Goal: Information Seeking & Learning: Learn about a topic

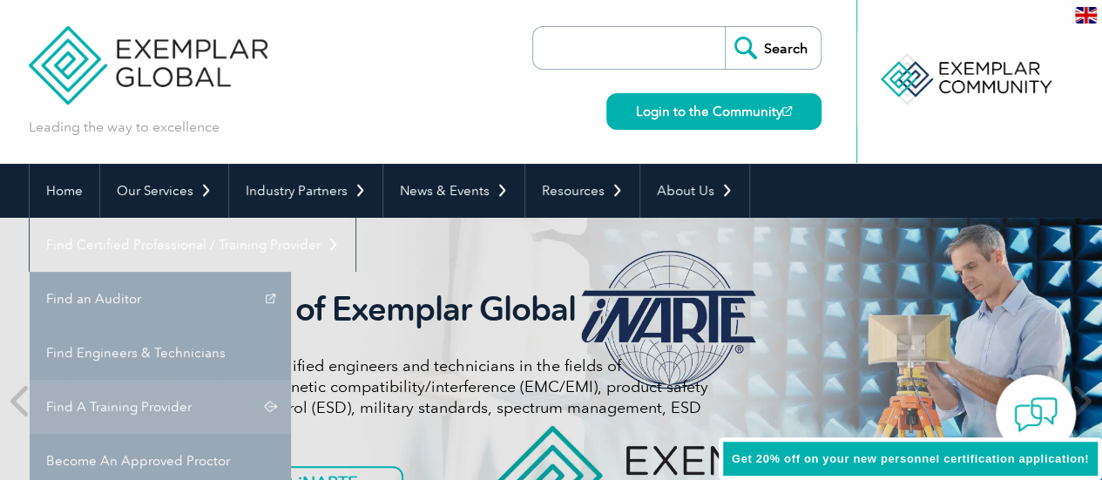
click at [291, 380] on link "Find A Training Provider" at bounding box center [160, 407] width 261 height 54
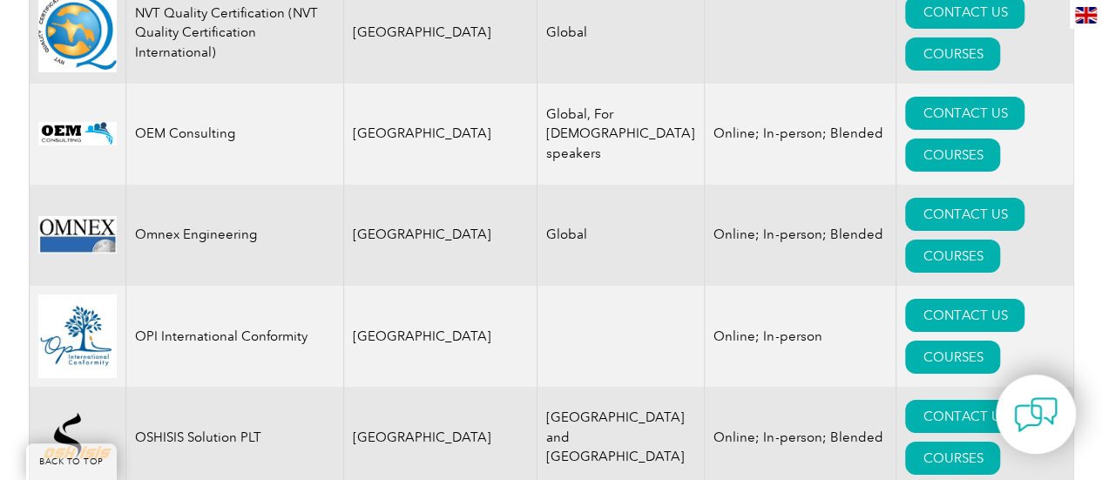
scroll to position [19521, 0]
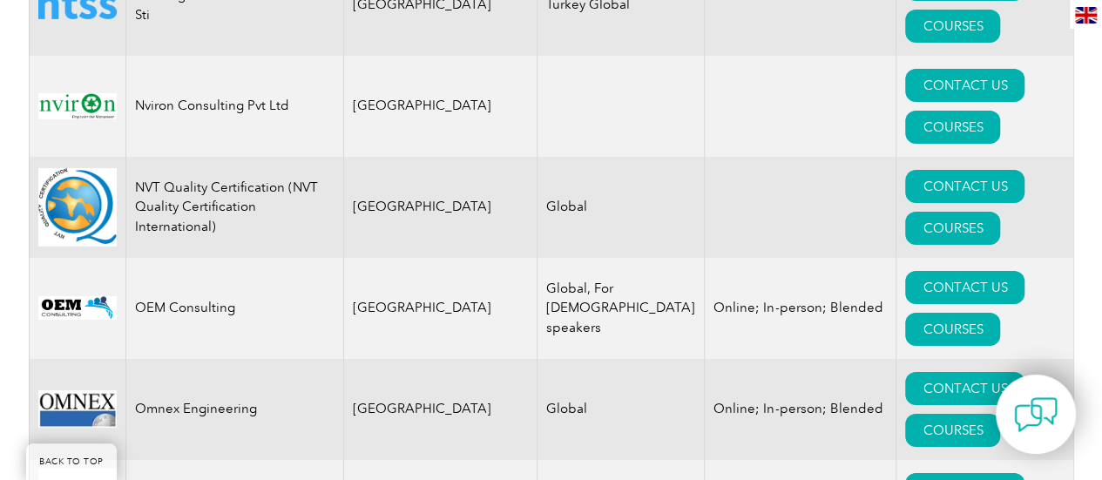
drag, startPoint x: 68, startPoint y: 381, endPoint x: 125, endPoint y: 390, distance: 58.2
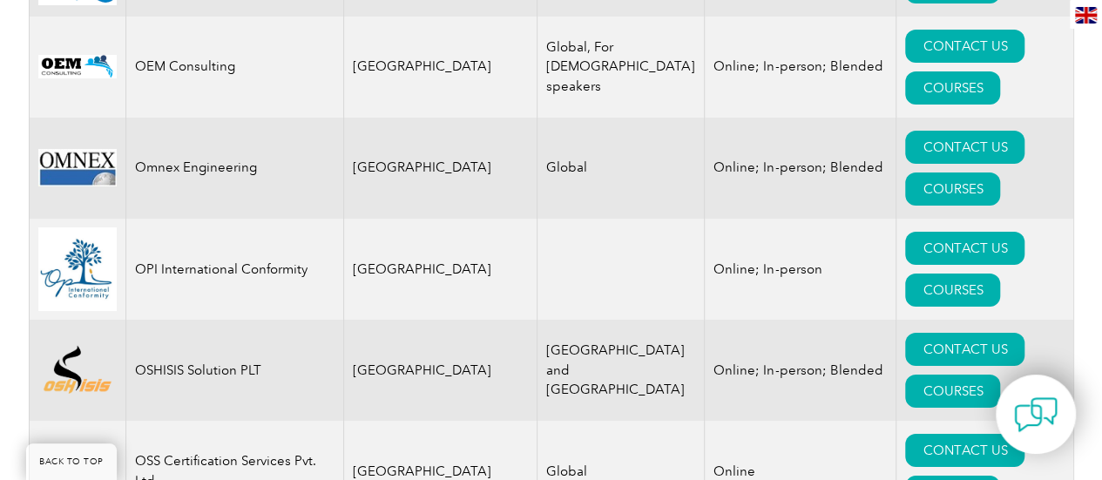
scroll to position [19732, 0]
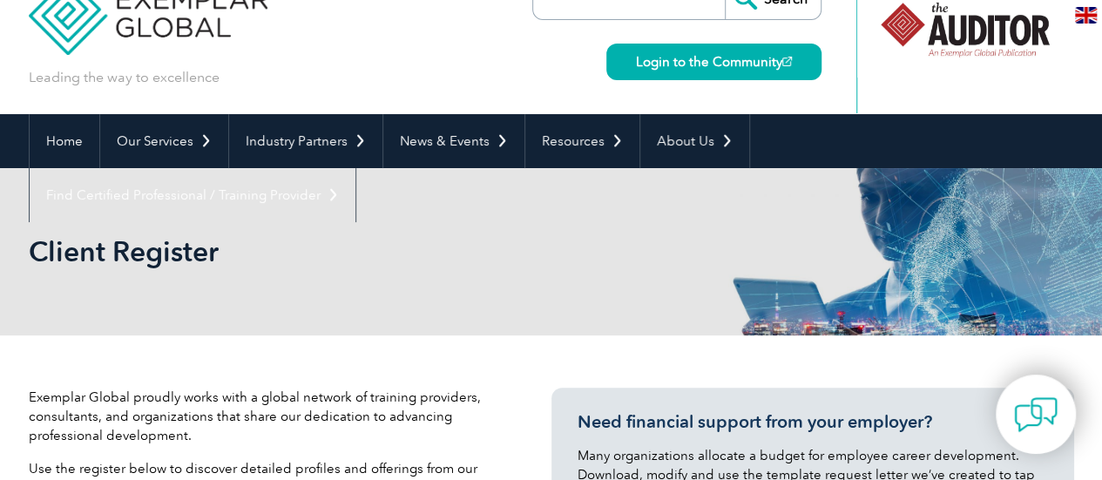
scroll to position [0, 0]
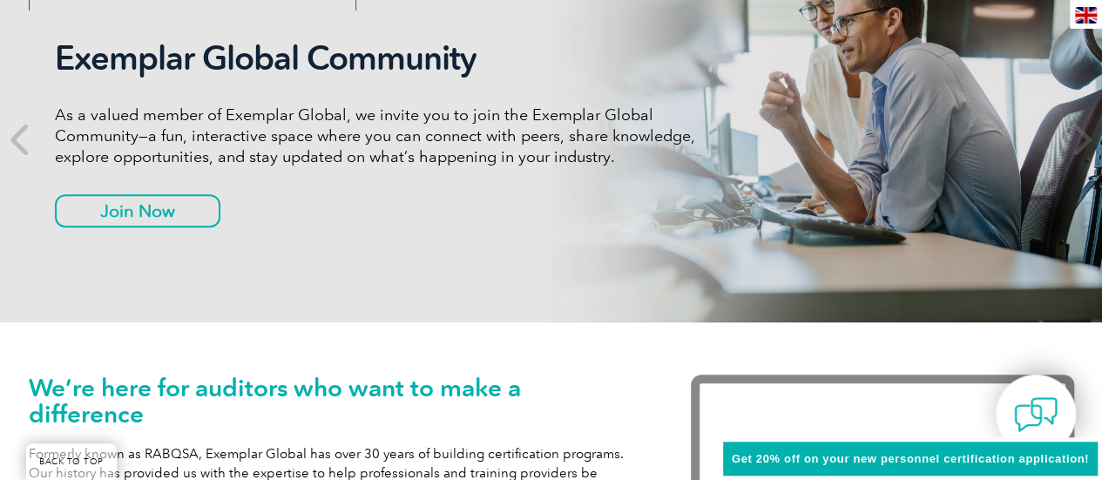
scroll to position [87, 0]
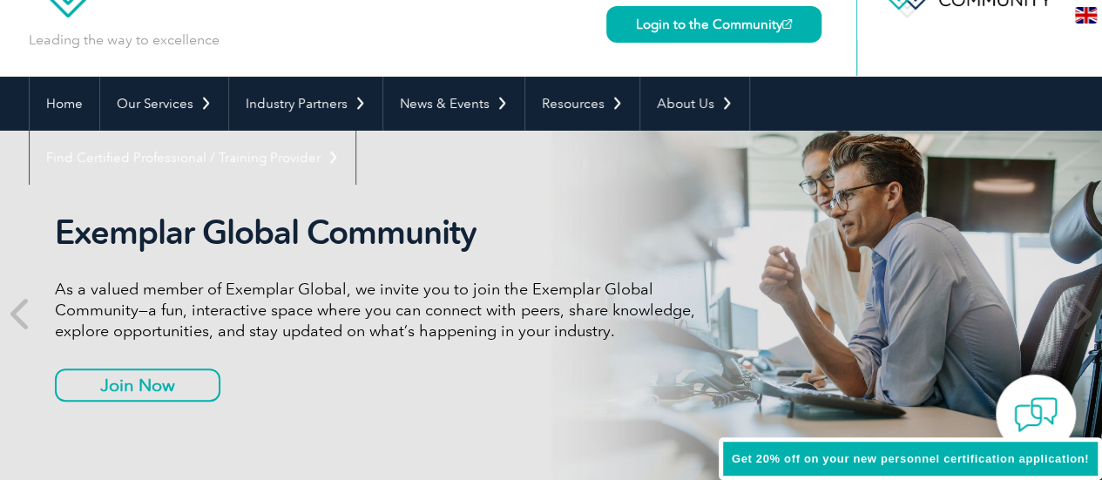
click at [334, 320] on p "As a valued member of Exemplar Global, we invite you to join the Exemplar Globa…" at bounding box center [382, 310] width 654 height 63
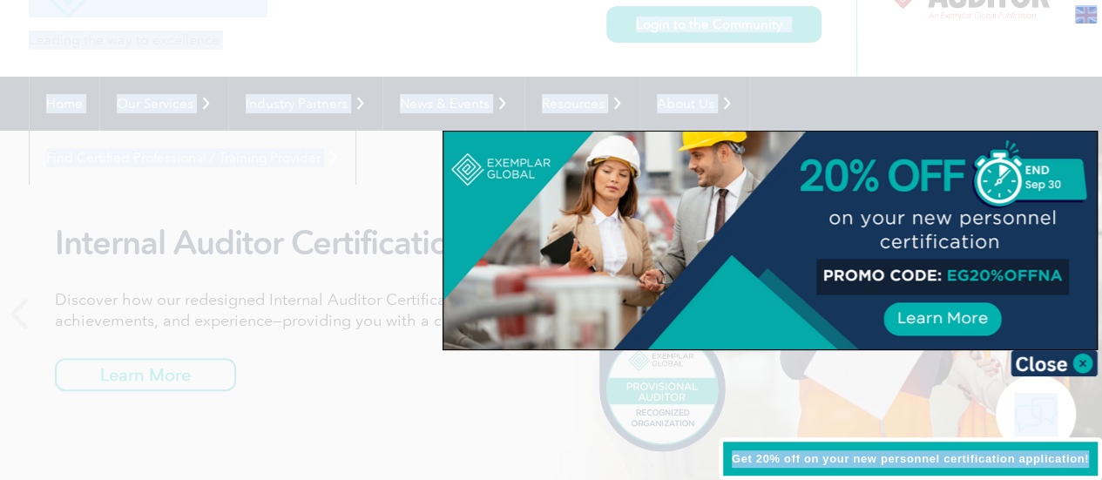
click at [396, 183] on div at bounding box center [551, 240] width 1102 height 480
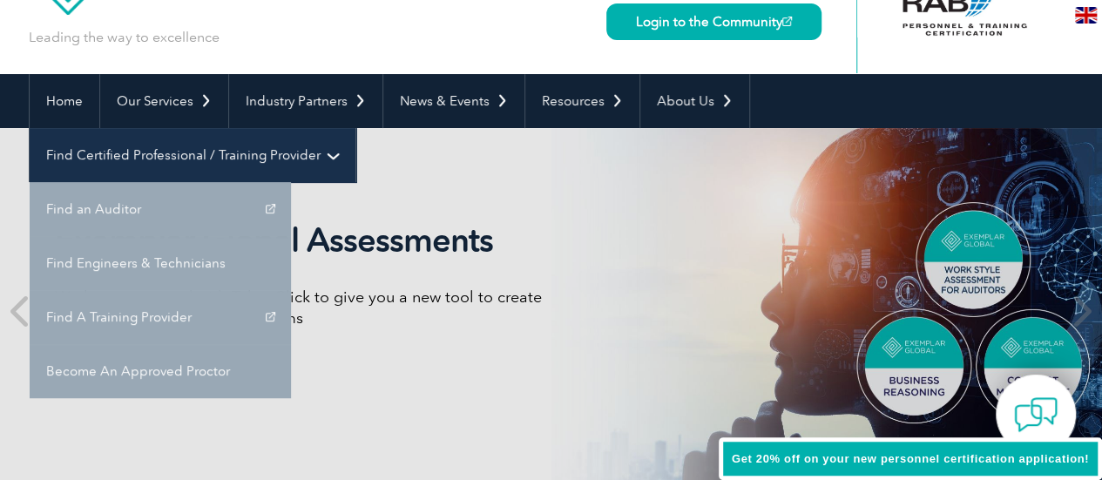
scroll to position [174, 0]
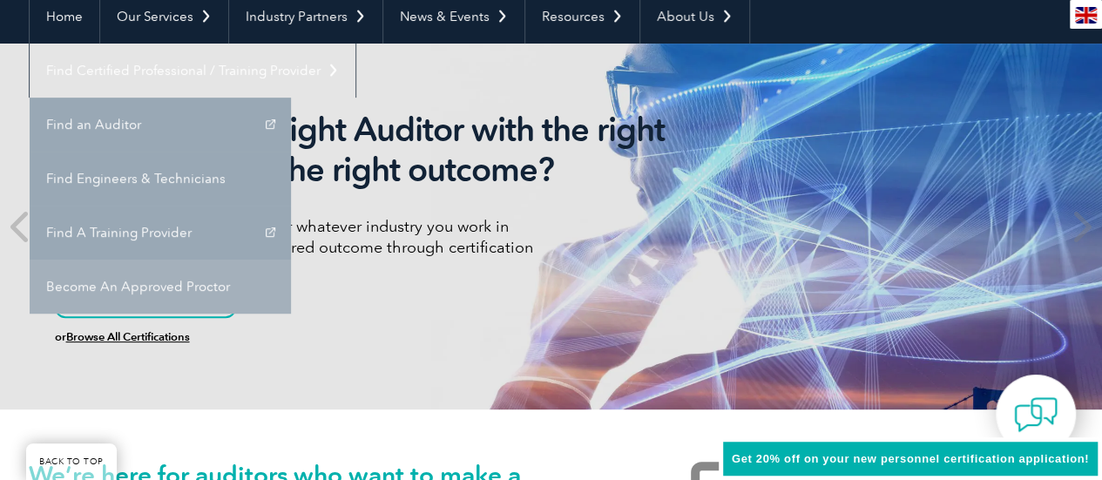
click at [291, 260] on link "Become An Approved Proctor" at bounding box center [160, 287] width 261 height 54
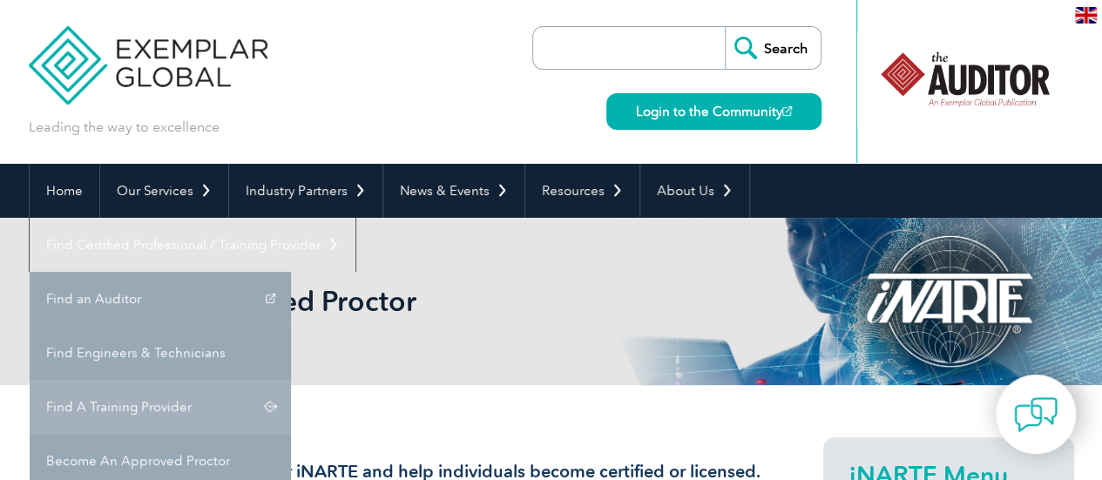
click at [291, 380] on link "Find A Training Provider" at bounding box center [160, 407] width 261 height 54
